Goal: Task Accomplishment & Management: Use online tool/utility

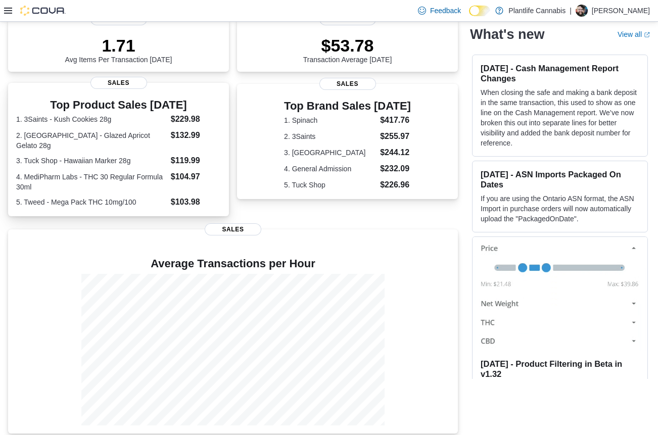
scroll to position [156, 0]
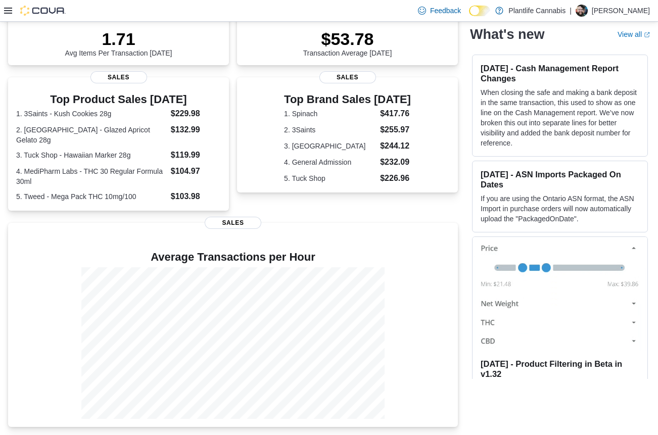
click at [7, 11] on icon at bounding box center [8, 11] width 8 height 8
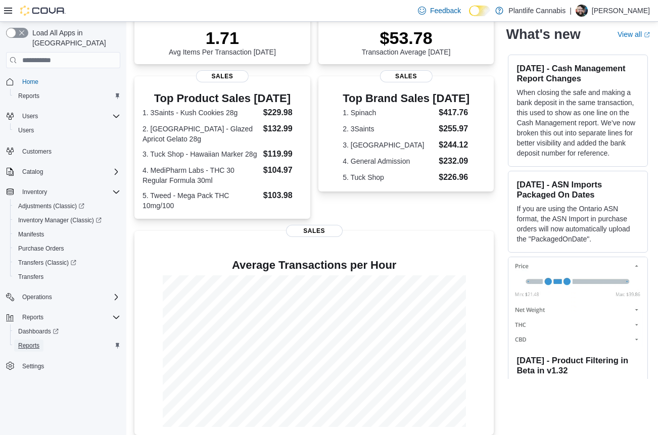
click at [37, 342] on span "Reports" at bounding box center [28, 346] width 21 height 8
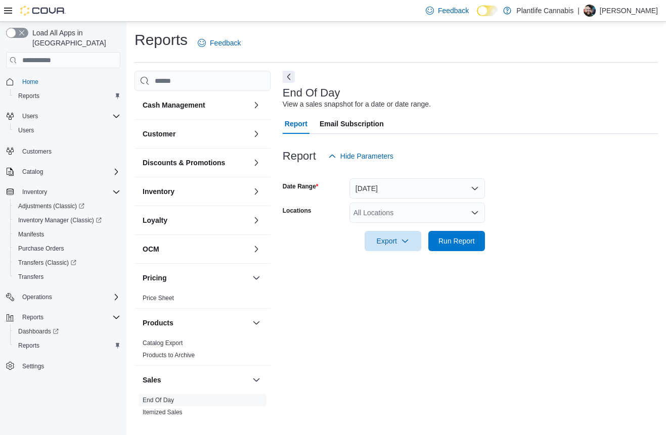
click at [394, 216] on div "All Locations" at bounding box center [416, 213] width 135 height 20
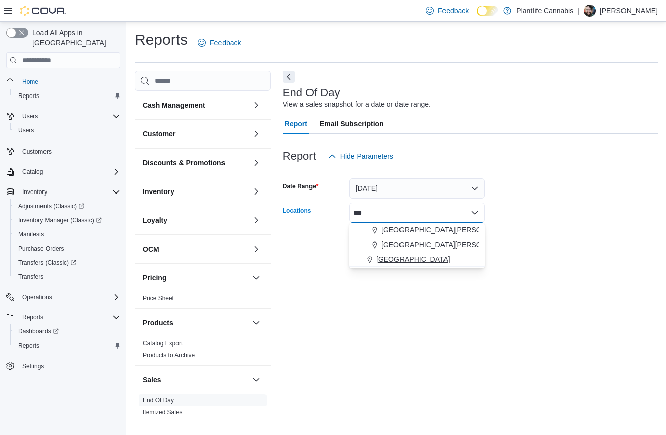
type input "***"
click at [396, 258] on span "[GEOGRAPHIC_DATA]" at bounding box center [413, 259] width 74 height 10
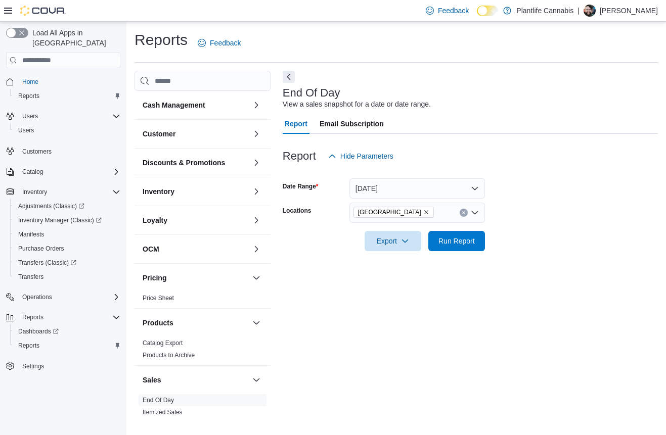
click at [574, 220] on form "Date Range [DATE] Locations [GEOGRAPHIC_DATA] Export Run Report" at bounding box center [470, 208] width 375 height 85
click at [465, 239] on span "Run Report" at bounding box center [456, 241] width 36 height 10
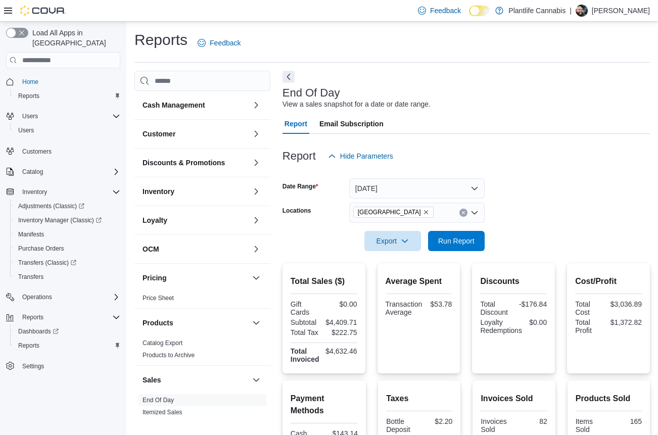
click at [9, 16] on div at bounding box center [35, 10] width 62 height 21
click at [9, 12] on icon at bounding box center [8, 11] width 8 height 8
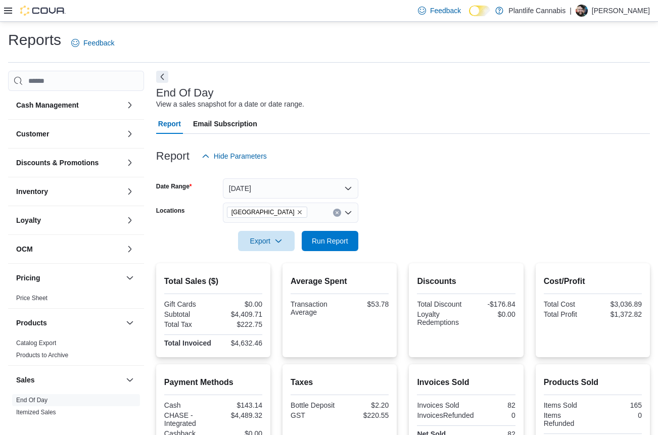
click at [9, 9] on icon at bounding box center [8, 11] width 8 height 8
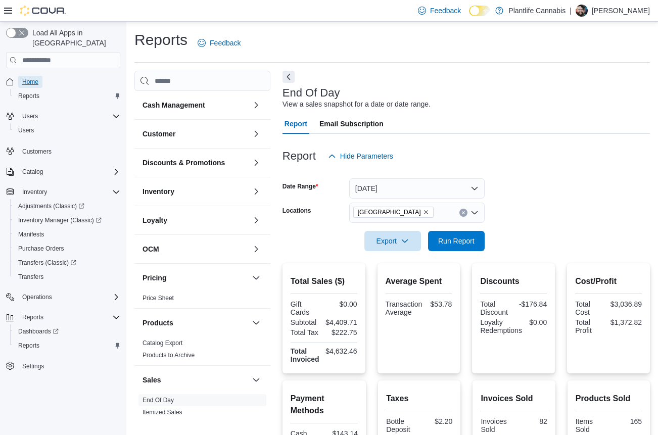
click at [33, 78] on span "Home" at bounding box center [30, 82] width 16 height 8
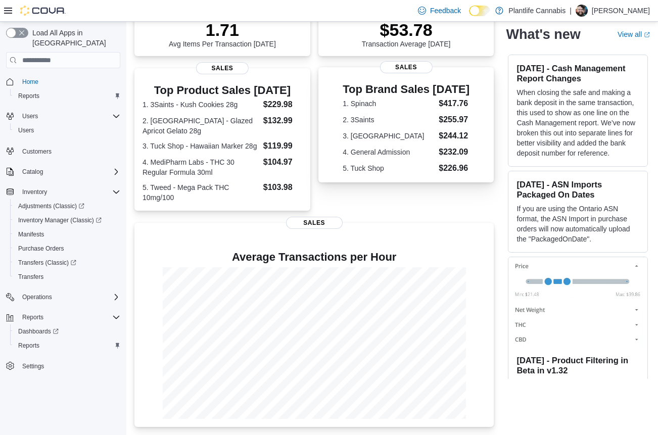
scroll to position [166, 0]
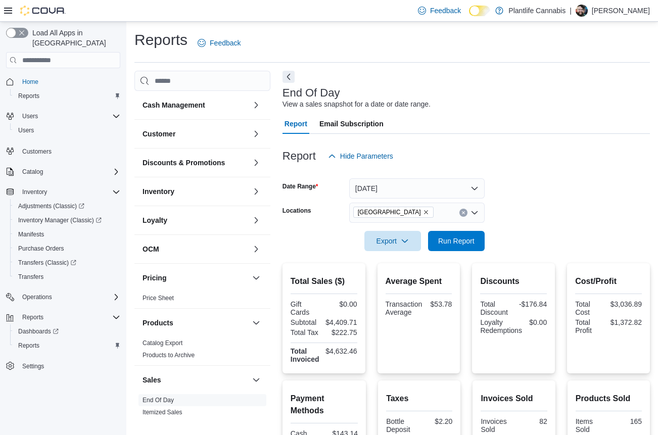
click at [7, 9] on icon at bounding box center [8, 11] width 8 height 8
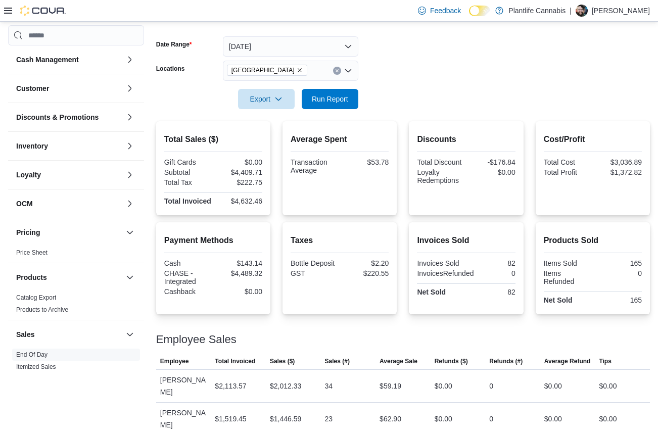
scroll to position [143, 0]
